Goal: Task Accomplishment & Management: Complete application form

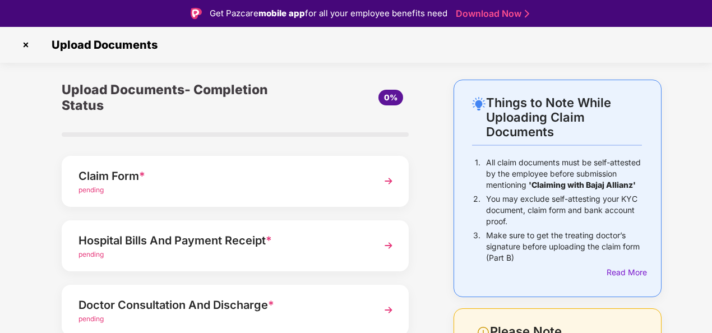
scroll to position [94, 0]
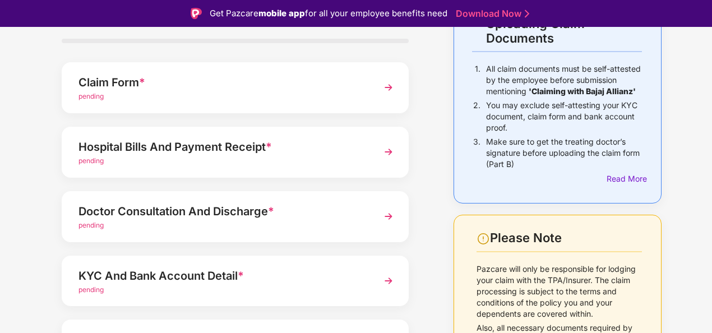
click at [388, 89] on img at bounding box center [388, 87] width 20 height 20
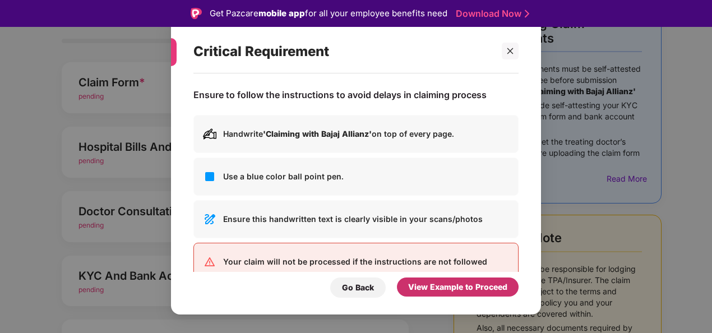
click at [402, 289] on div "View Example to Proceed" at bounding box center [458, 286] width 122 height 19
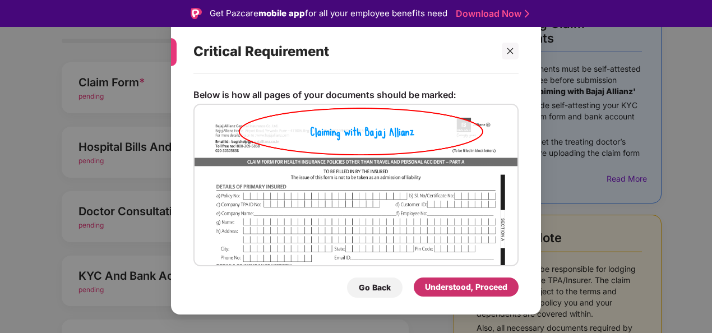
click at [446, 290] on div "Understood, Proceed" at bounding box center [466, 287] width 82 height 12
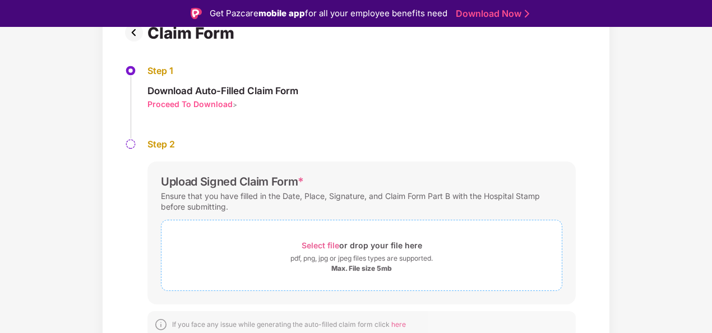
click at [364, 251] on div "Select file or drop your file here" at bounding box center [361, 245] width 120 height 15
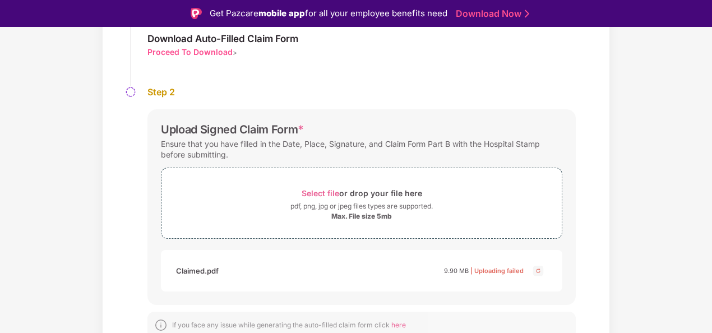
scroll to position [152, 0]
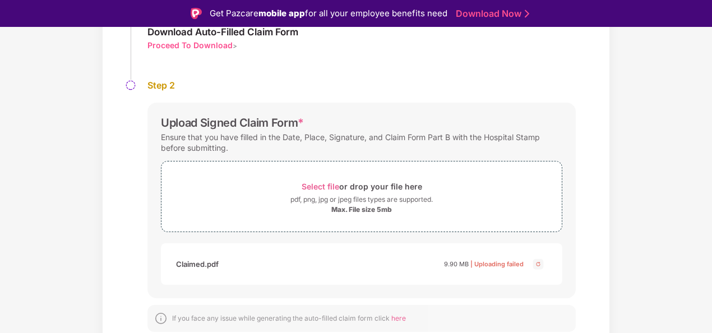
click at [649, 166] on div "Documents List > Claim Form Claim Form Step 1 Download Auto-Filled Claim Form P…" at bounding box center [356, 143] width 712 height 433
click at [327, 186] on span "Select file" at bounding box center [320, 187] width 38 height 10
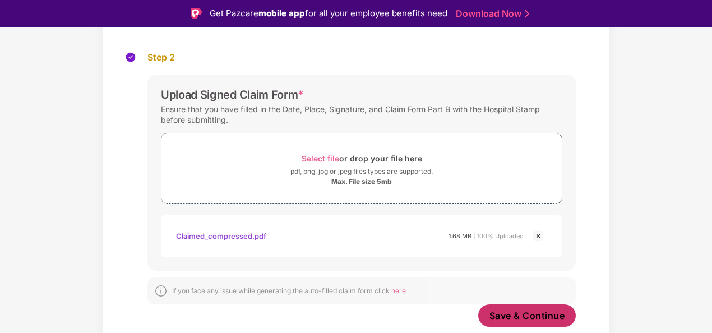
click at [545, 313] on span "Save & Continue" at bounding box center [527, 315] width 76 height 12
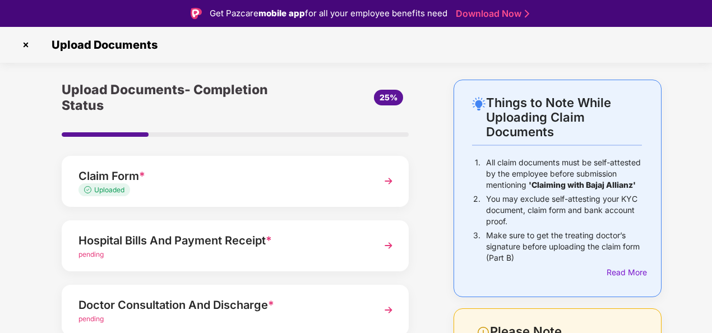
click at [387, 243] on img at bounding box center [388, 245] width 20 height 20
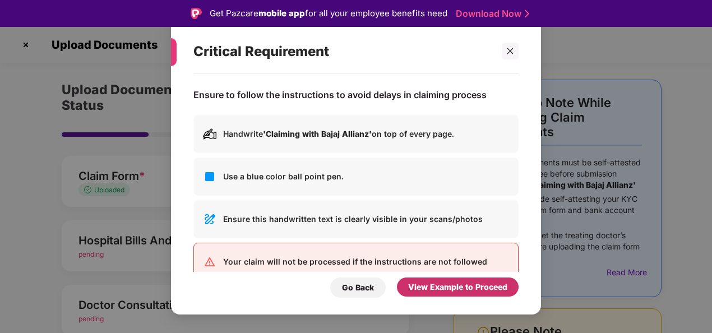
click at [435, 288] on div "View Example to Proceed" at bounding box center [457, 287] width 99 height 12
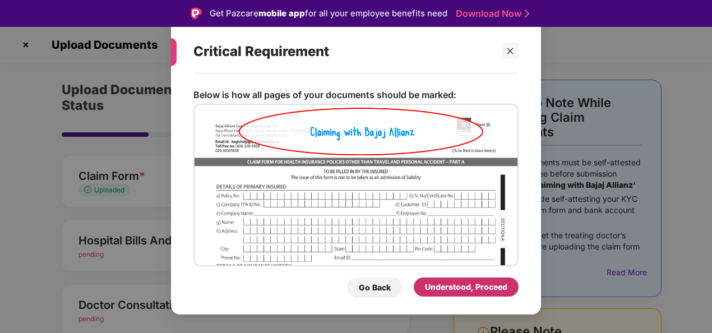
click at [435, 288] on div "Understood, Proceed" at bounding box center [466, 287] width 82 height 12
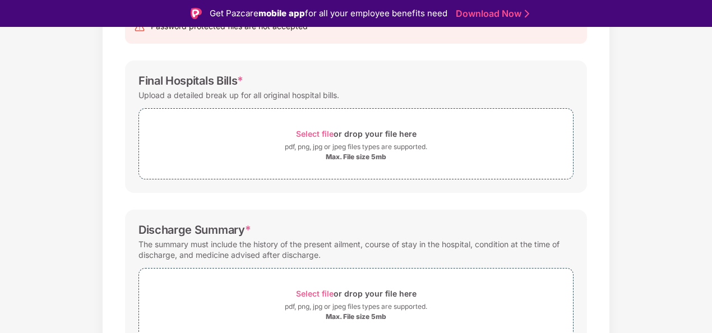
scroll to position [139, 0]
click at [314, 130] on span "Select file" at bounding box center [315, 133] width 38 height 10
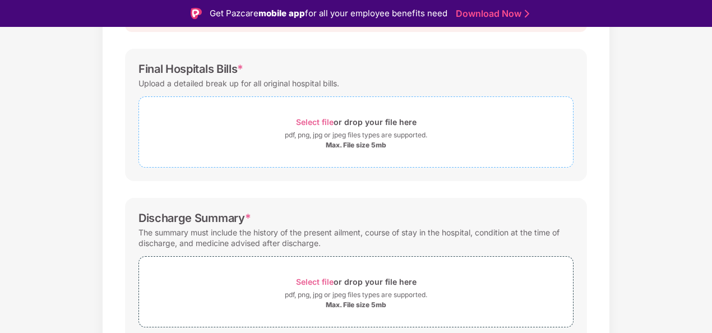
scroll to position [136, 0]
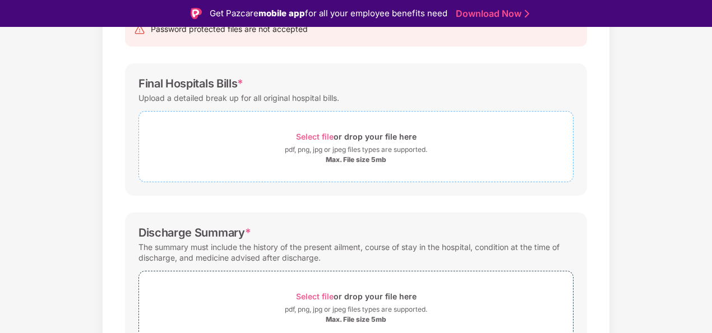
click at [312, 135] on span "Select file" at bounding box center [315, 137] width 38 height 10
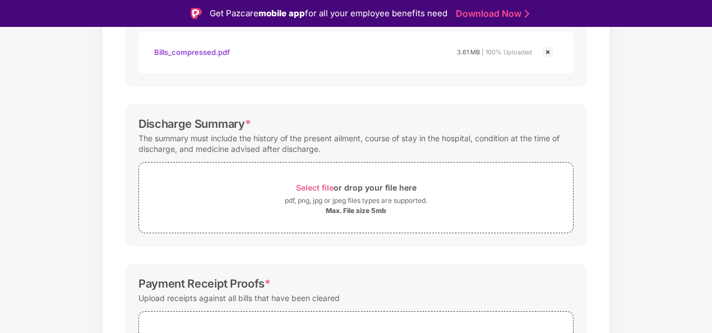
scroll to position [309, 0]
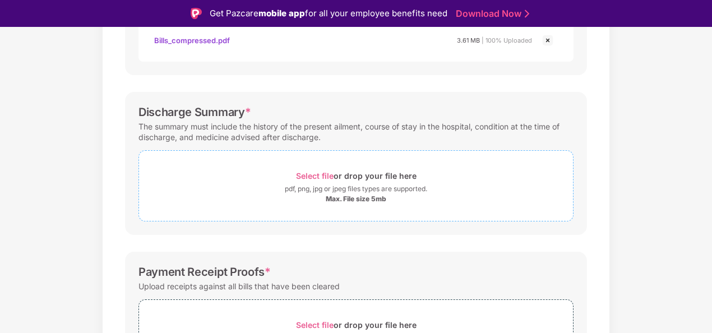
click at [301, 171] on span "Select file" at bounding box center [315, 176] width 38 height 10
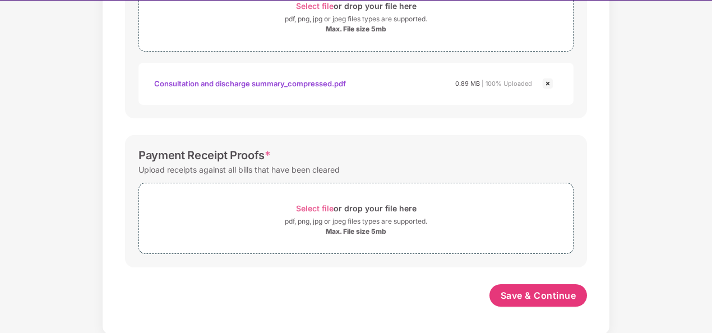
scroll to position [27, 0]
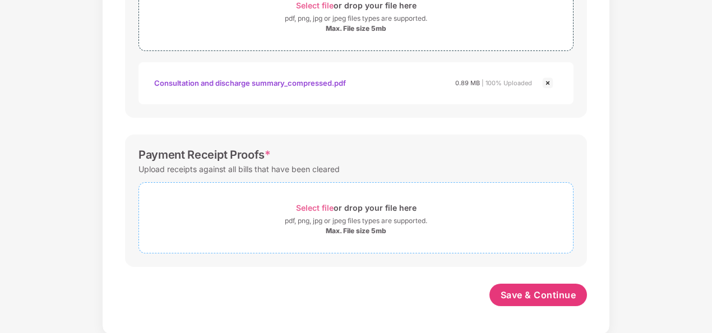
click at [312, 205] on span "Select file" at bounding box center [315, 208] width 38 height 10
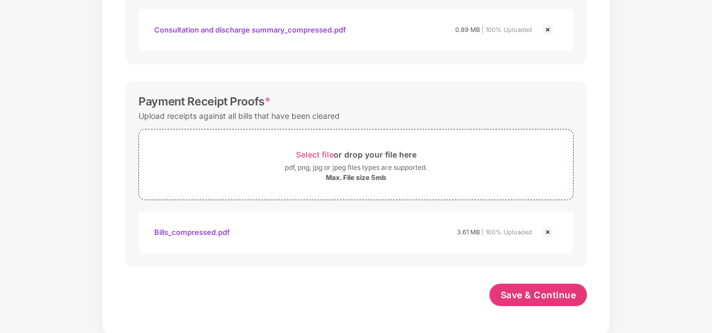
scroll to position [506, 0]
click at [532, 294] on span "Save & Continue" at bounding box center [538, 295] width 76 height 12
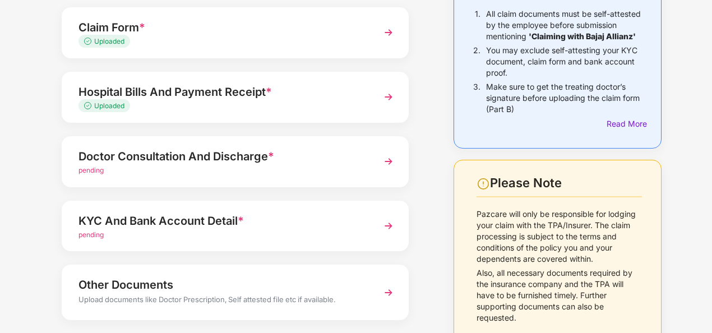
scroll to position [121, 0]
click at [230, 160] on div "Doctor Consultation And Discharge *" at bounding box center [221, 157] width 287 height 18
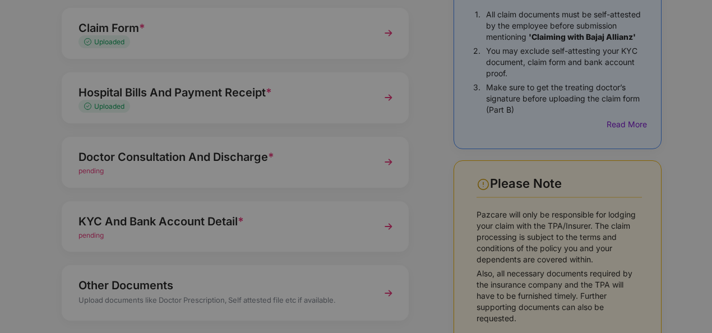
scroll to position [0, 0]
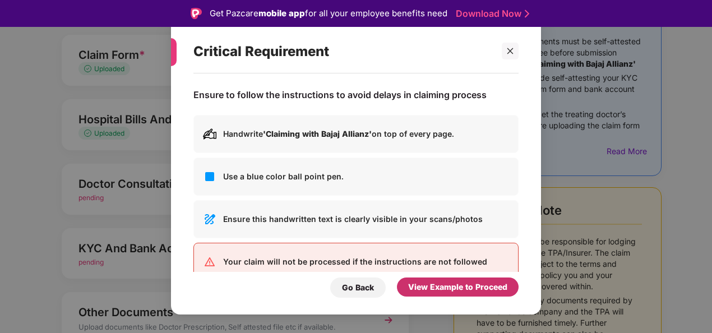
click at [439, 285] on div "View Example to Proceed" at bounding box center [457, 287] width 99 height 12
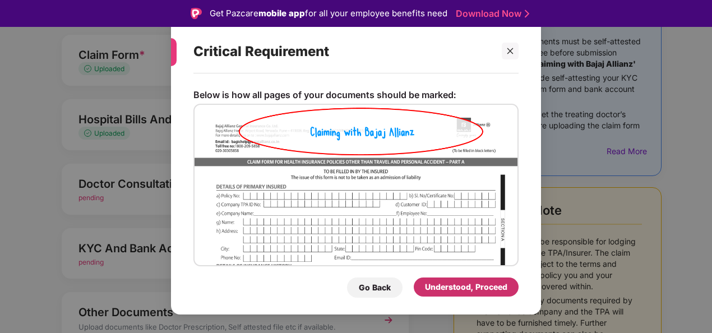
click at [439, 285] on div "Understood, Proceed" at bounding box center [466, 287] width 82 height 12
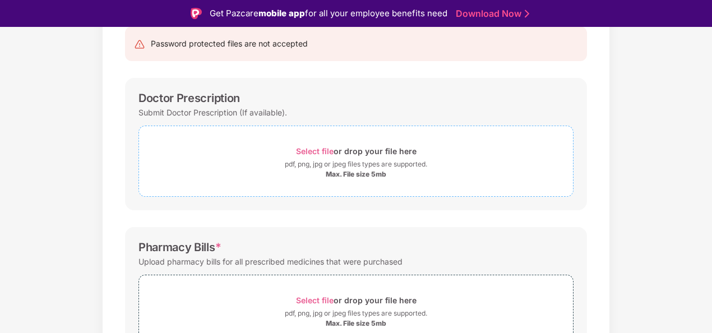
click at [317, 149] on span "Select file" at bounding box center [315, 151] width 38 height 10
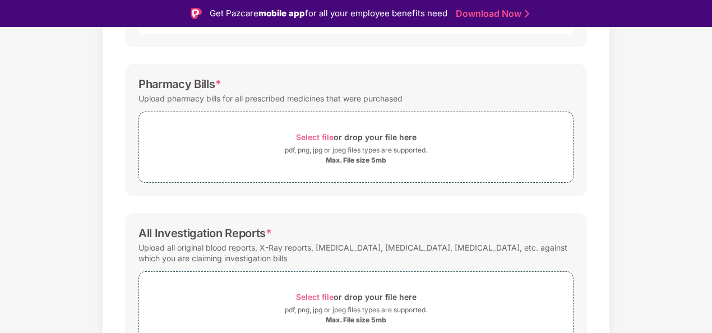
scroll to position [336, 0]
click at [322, 133] on span "Select file" at bounding box center [315, 138] width 38 height 10
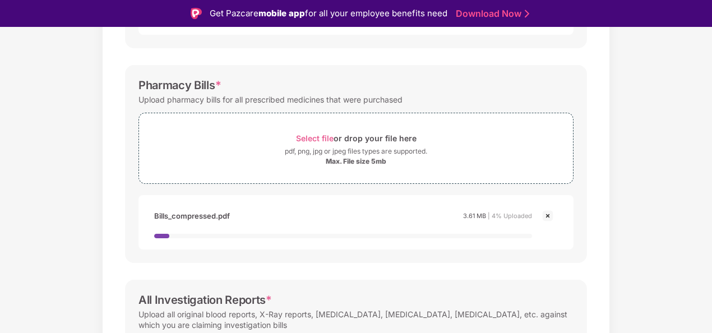
scroll to position [465, 0]
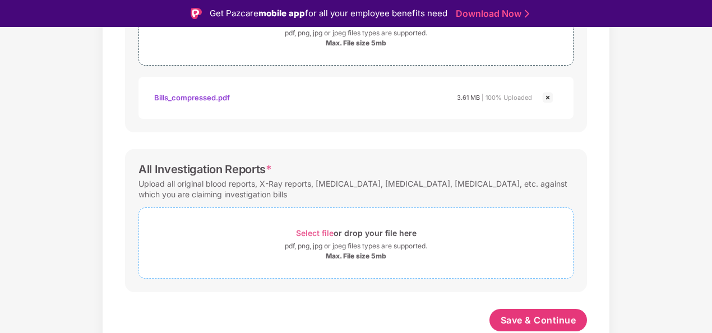
click at [317, 232] on span "Select file" at bounding box center [315, 233] width 38 height 10
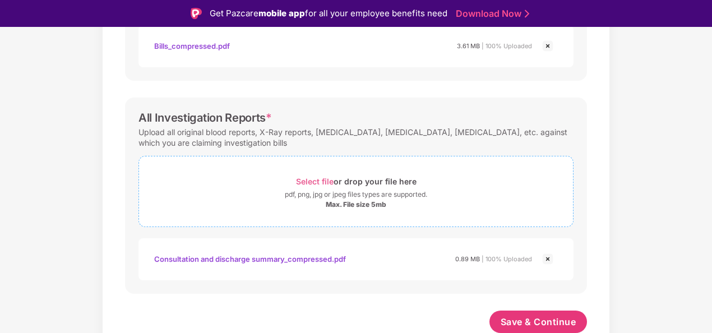
scroll to position [506, 0]
click at [515, 326] on button "Save & Continue" at bounding box center [538, 321] width 98 height 22
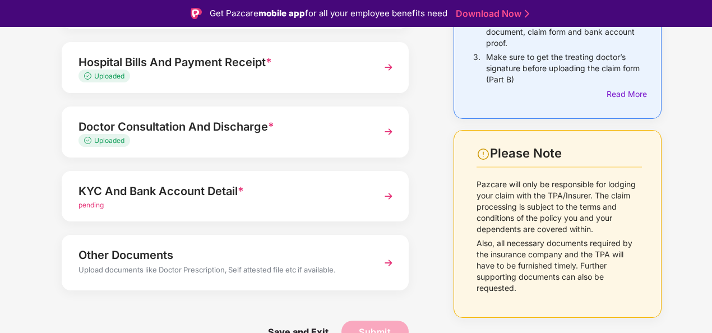
scroll to position [27, 0]
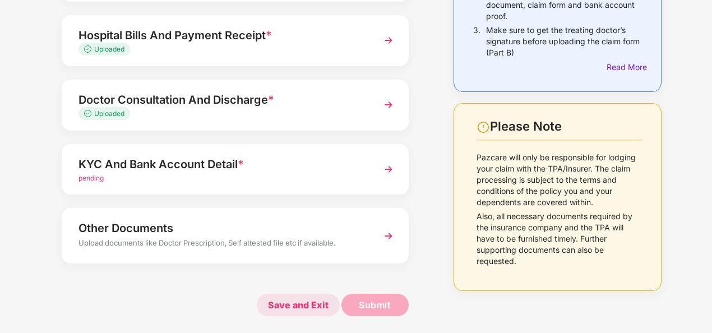
click at [290, 305] on span "Save and Exit" at bounding box center [298, 305] width 83 height 22
